Goal: Check status: Check status

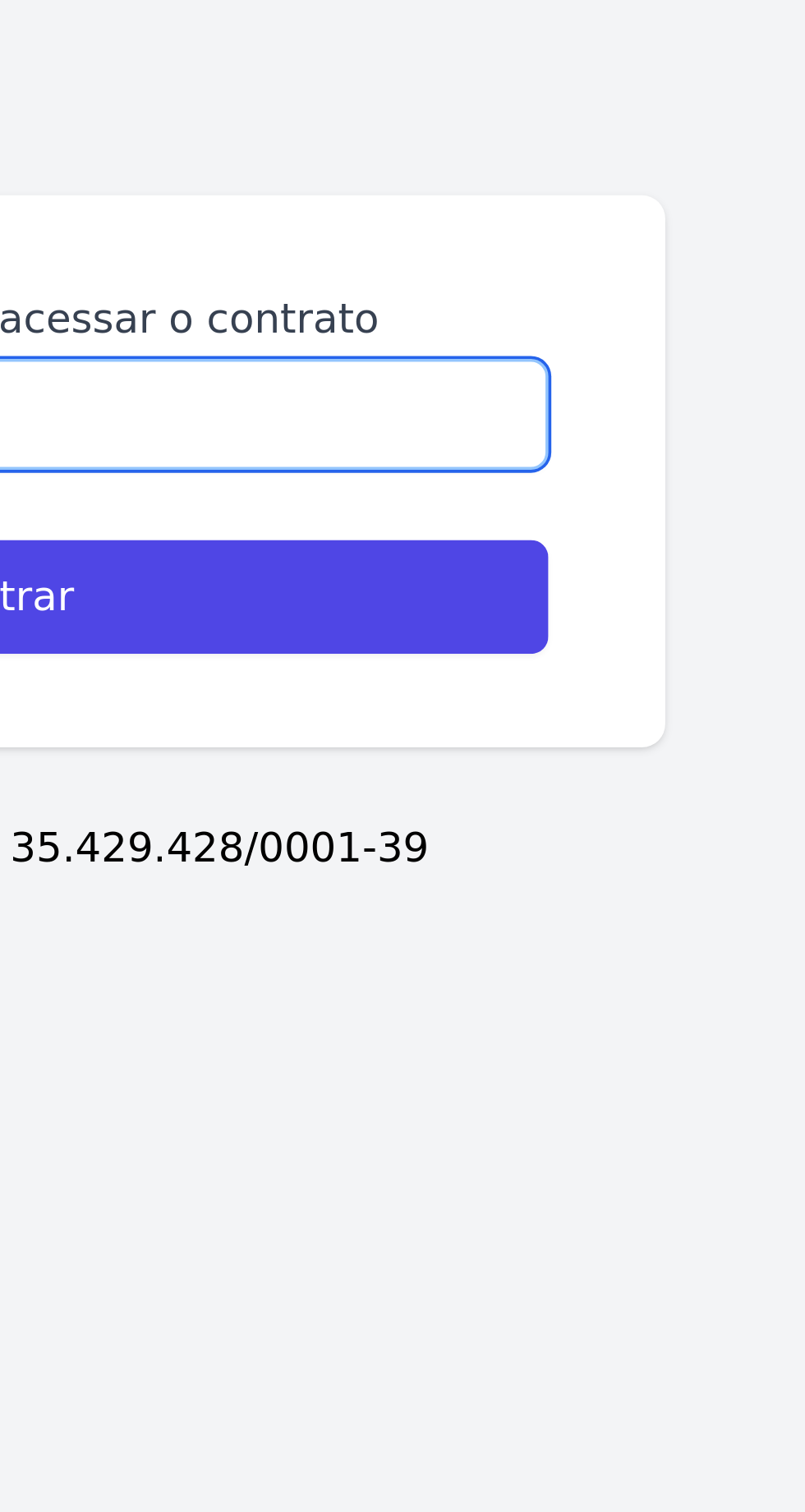
click at [523, 751] on input "Digite seu CPF/CNPJ para acessar o contrato" at bounding box center [402, 734] width 302 height 31
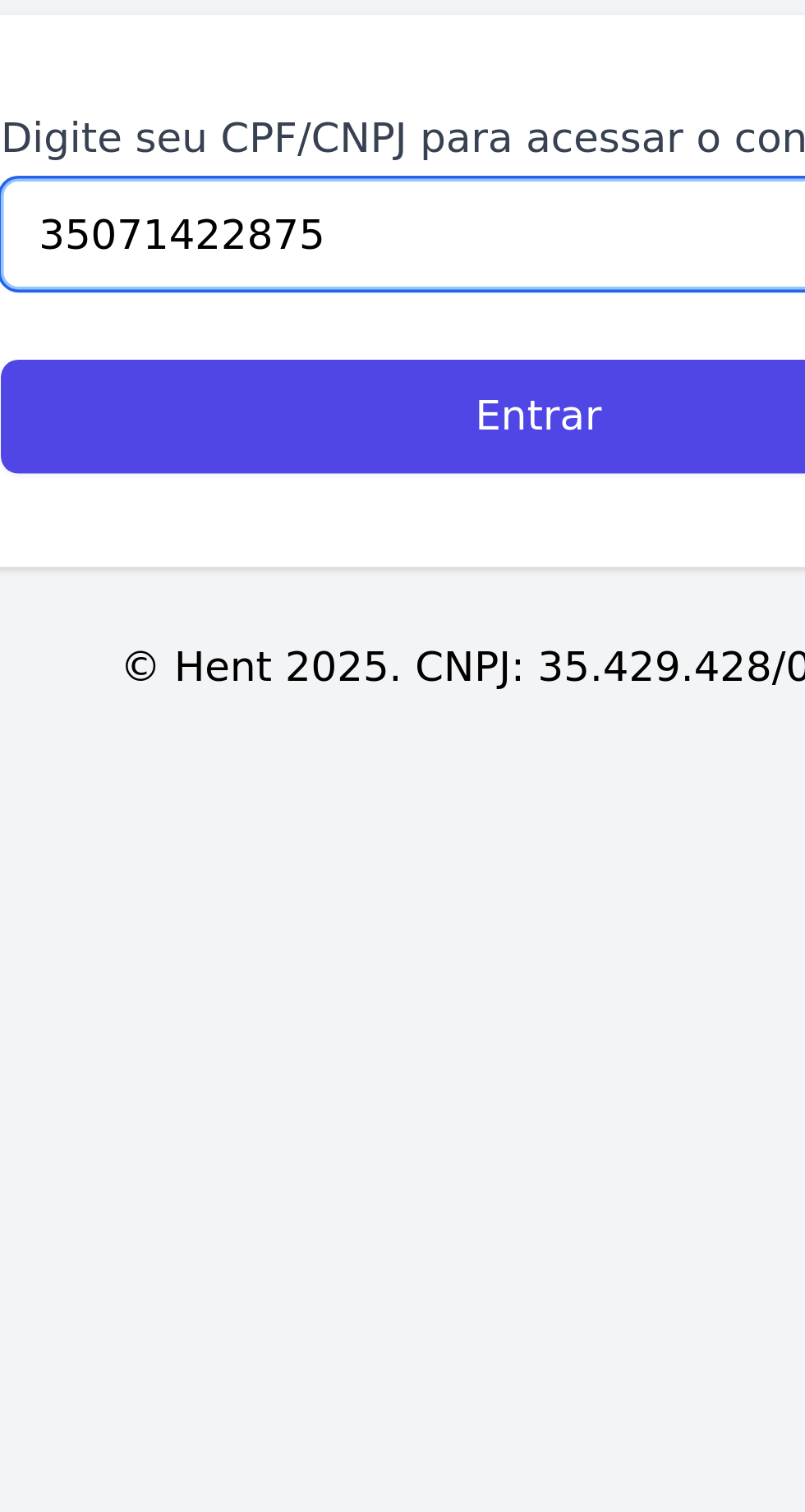
type input "35071422875"
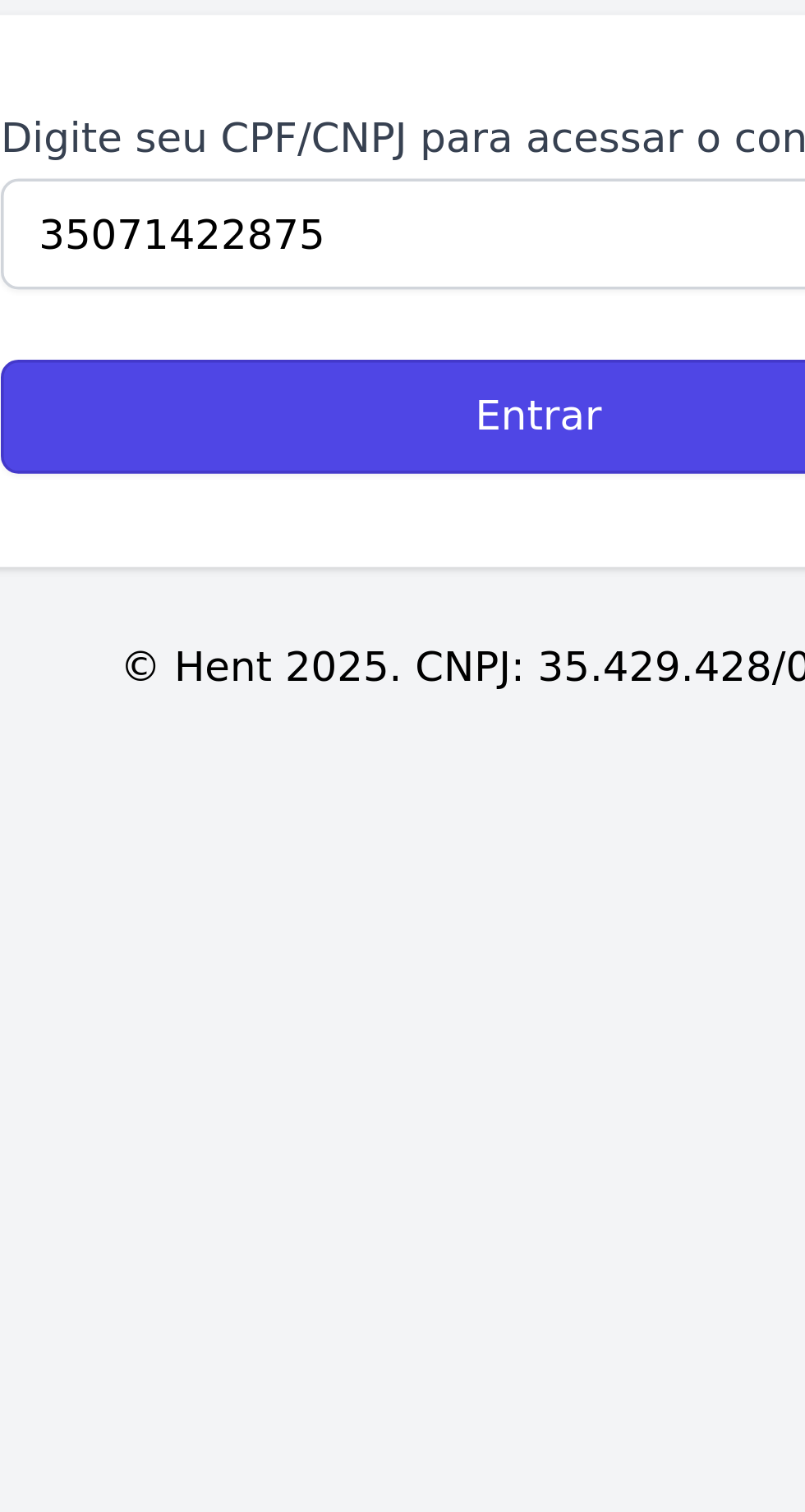
click at [407, 802] on input "Entrar" at bounding box center [402, 786] width 302 height 32
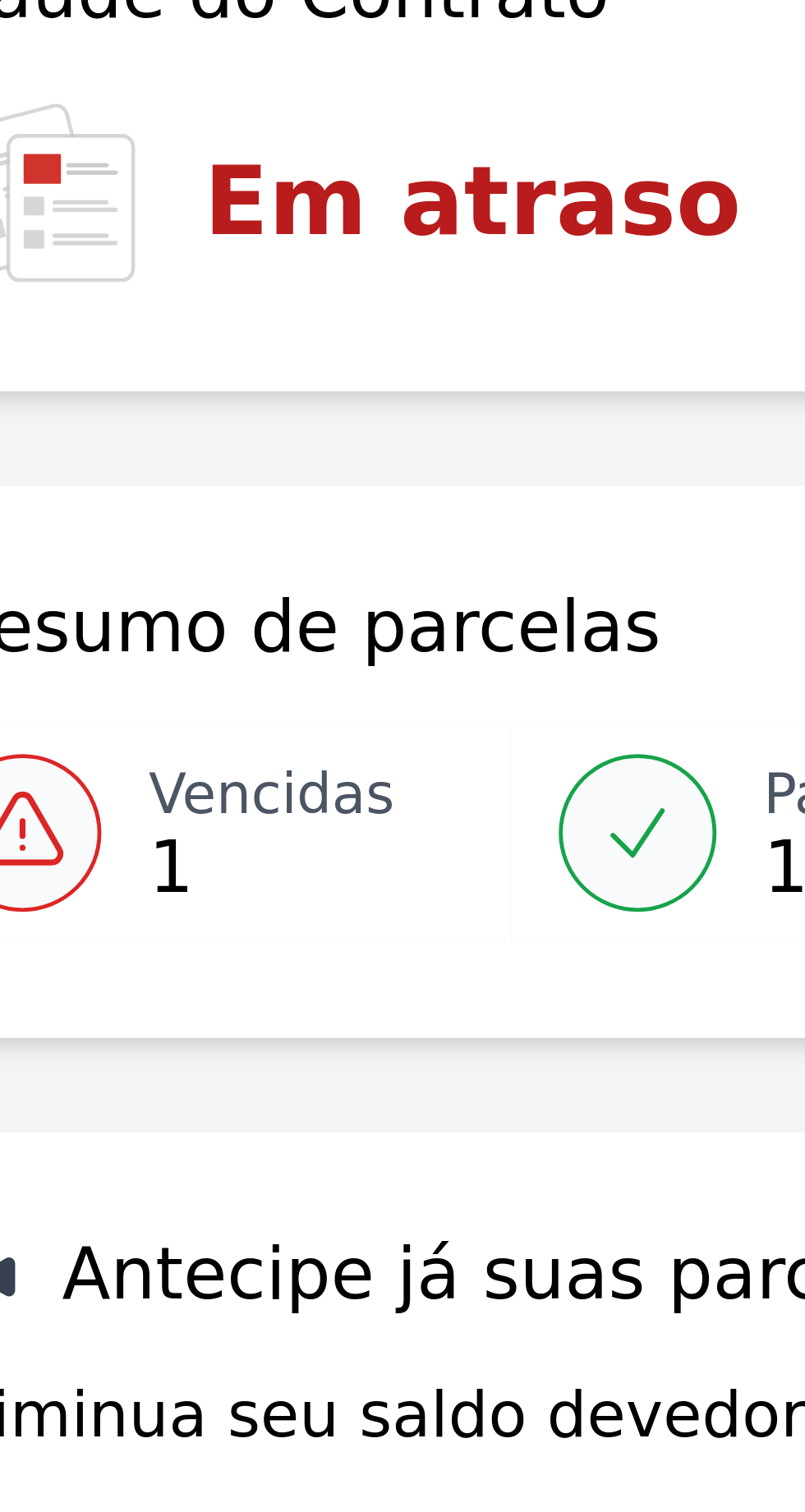
click at [145, 198] on h3 "Em atraso" at bounding box center [146, 195] width 112 height 30
click at [163, 198] on h3 "Em atraso" at bounding box center [146, 195] width 112 height 30
click at [138, 136] on h3 "Em atraso" at bounding box center [146, 139] width 112 height 30
click at [61, 286] on link "Vencidas 1" at bounding box center [95, 269] width 118 height 46
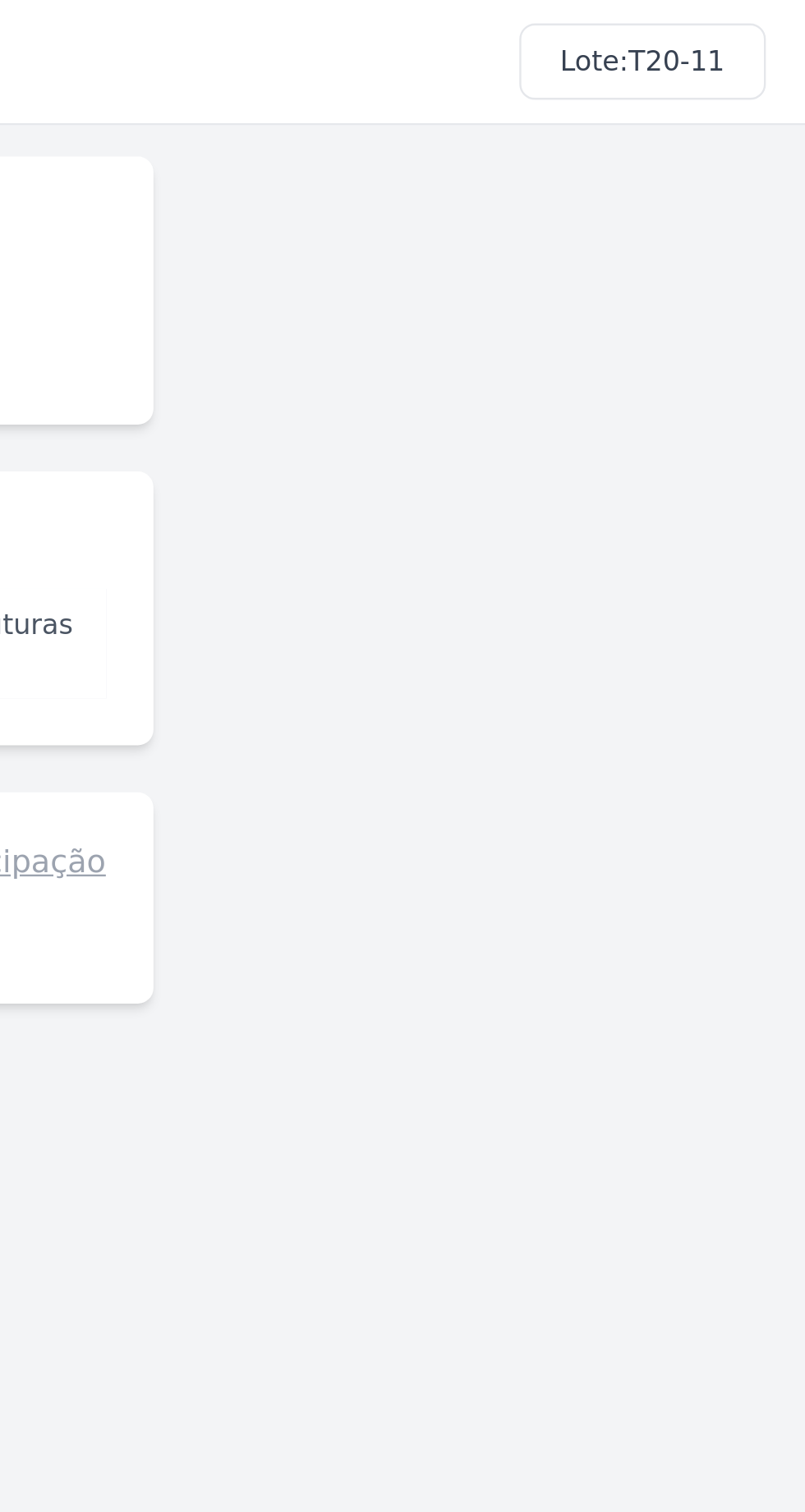
click at [749, 21] on span "T20-11" at bounding box center [750, 25] width 40 height 13
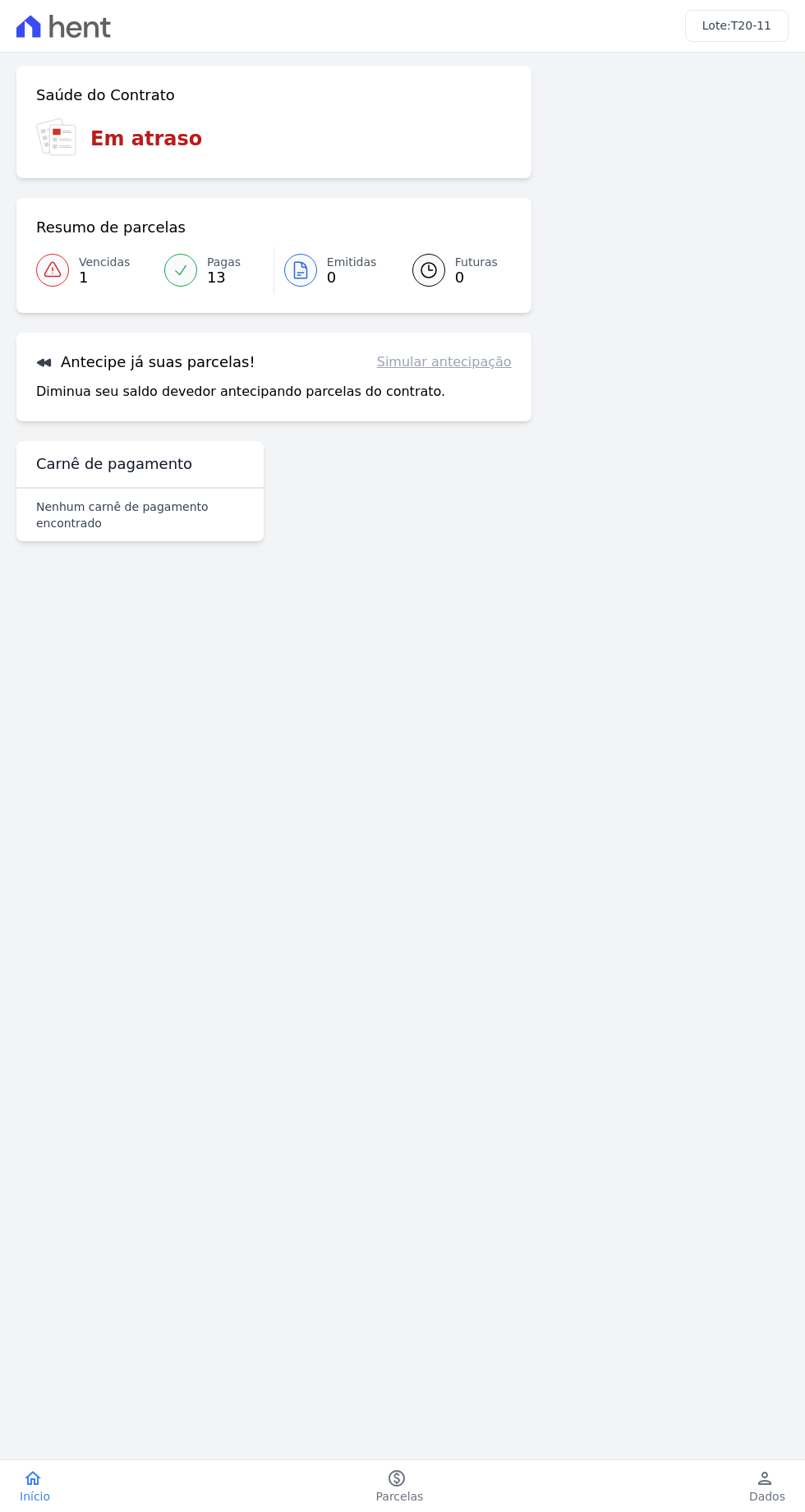
click at [750, 1465] on div "home Início home Início paid Parcelas paid Parcelas person Dados person Dados l…" at bounding box center [402, 1486] width 805 height 52
click at [771, 1420] on main "Confirme os seus contatos Email [EMAIL_ADDRESS][DOMAIN_NAME] Phone [PHONE_NUMBE…" at bounding box center [402, 735] width 805 height 1367
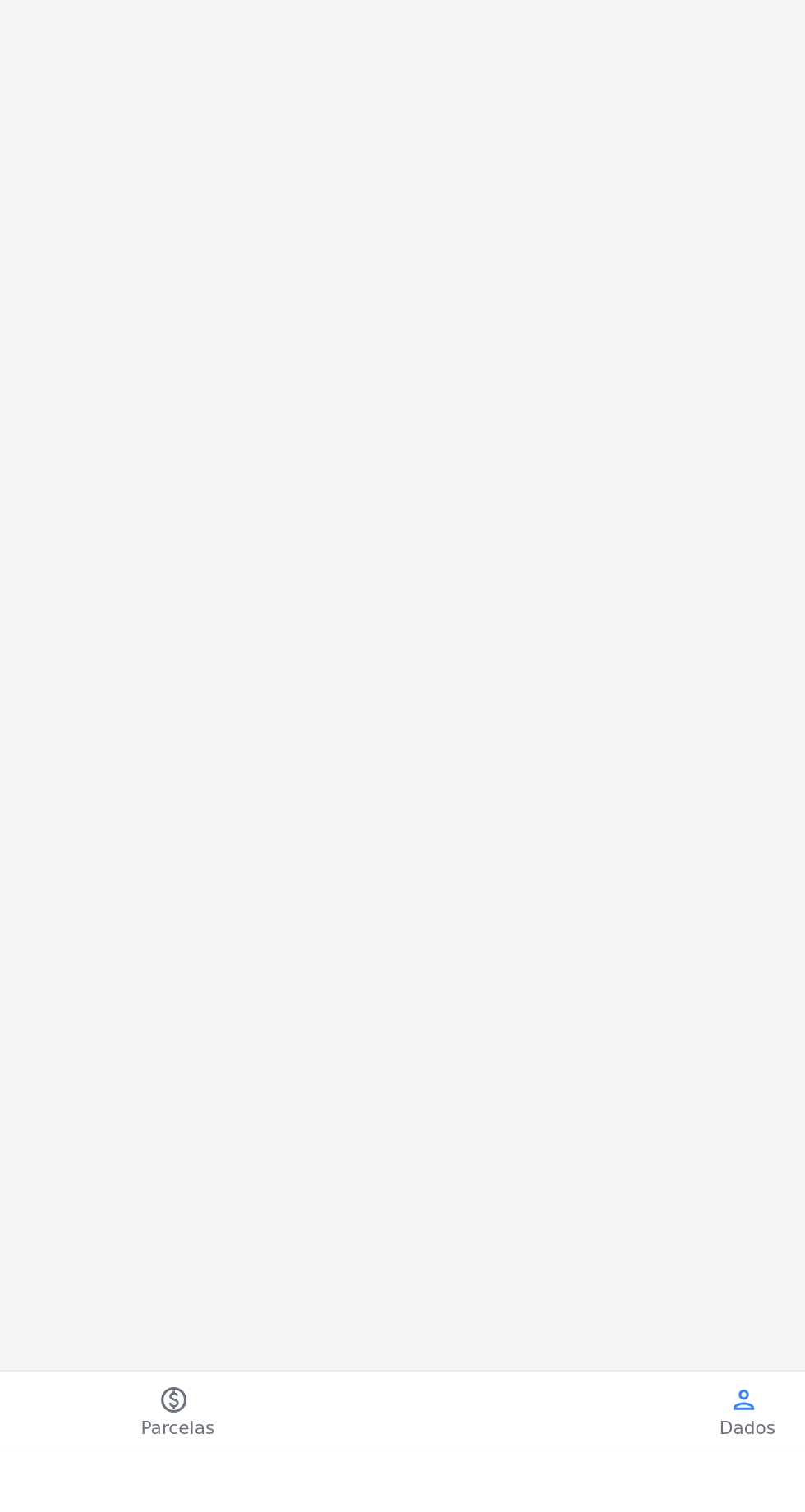
click at [771, 1505] on span "Dados" at bounding box center [767, 1496] width 36 height 17
